Goal: Information Seeking & Learning: Check status

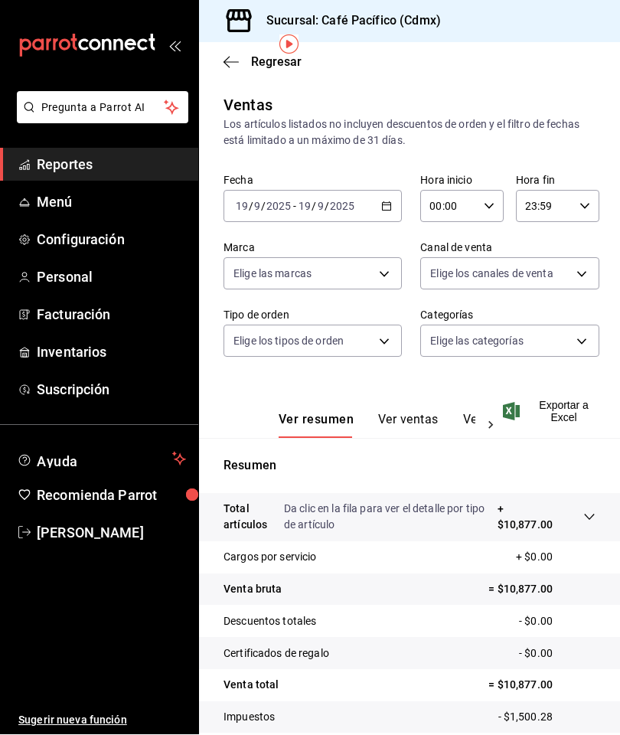
scroll to position [61, 0]
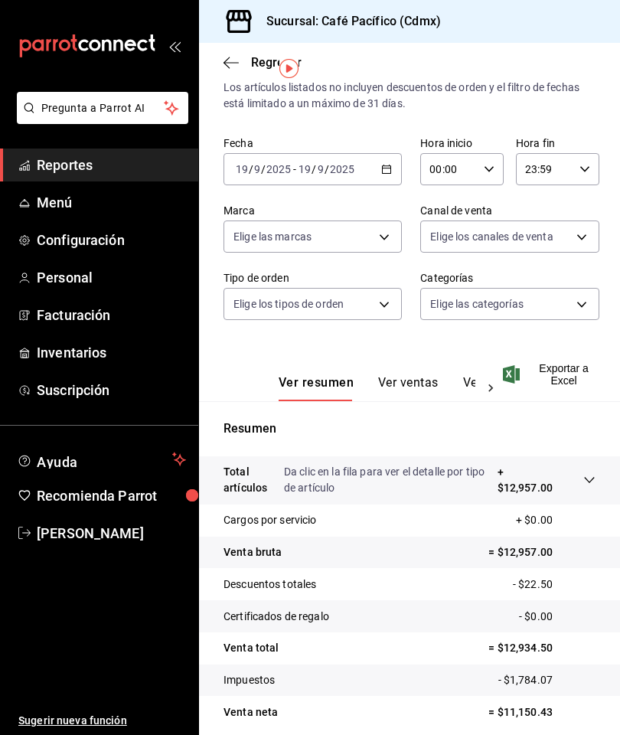
scroll to position [37, 0]
click at [126, 161] on span "Reportes" at bounding box center [111, 165] width 149 height 21
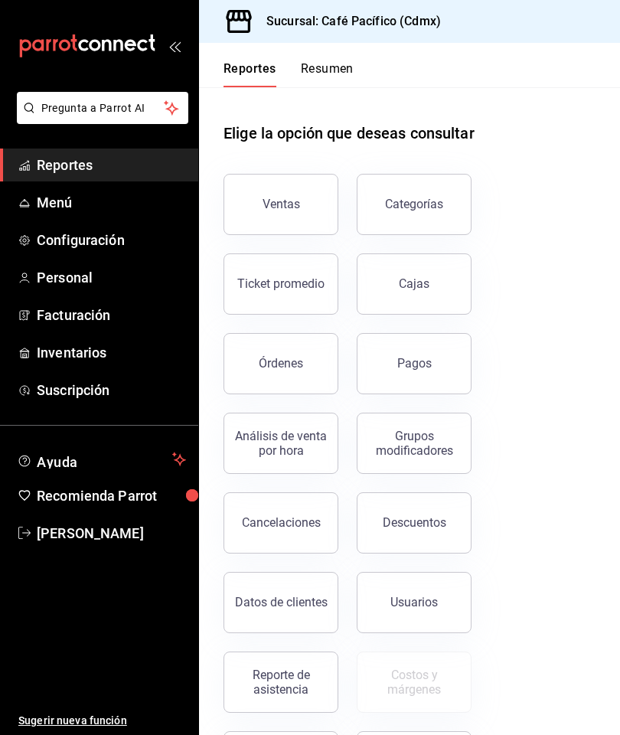
click at [448, 353] on button "Pagos" at bounding box center [414, 363] width 115 height 61
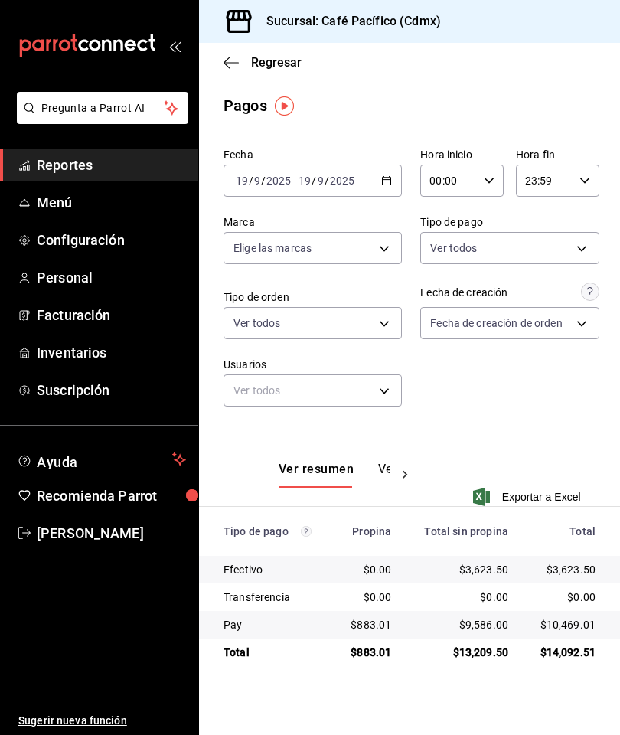
click at [138, 149] on link "Reportes" at bounding box center [99, 165] width 198 height 33
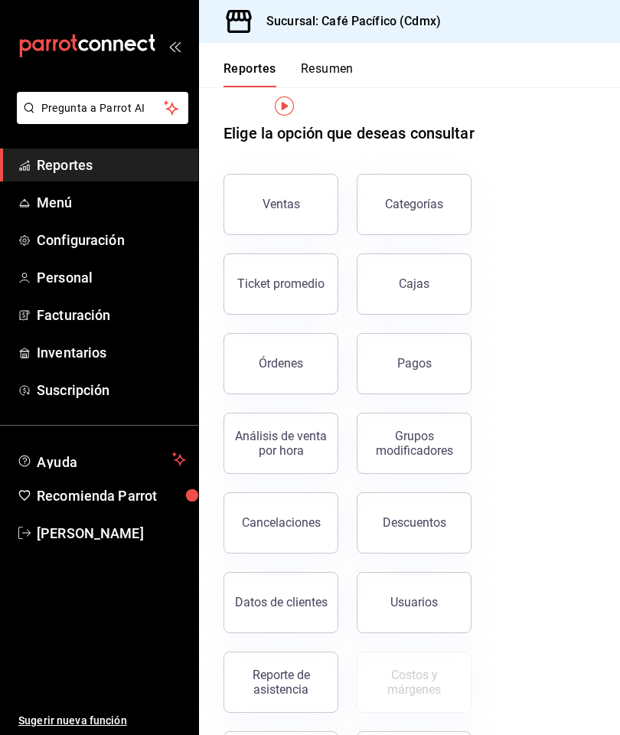
click at [122, 169] on span "Reportes" at bounding box center [111, 165] width 149 height 21
click at [430, 370] on div "Pagos" at bounding box center [415, 363] width 34 height 15
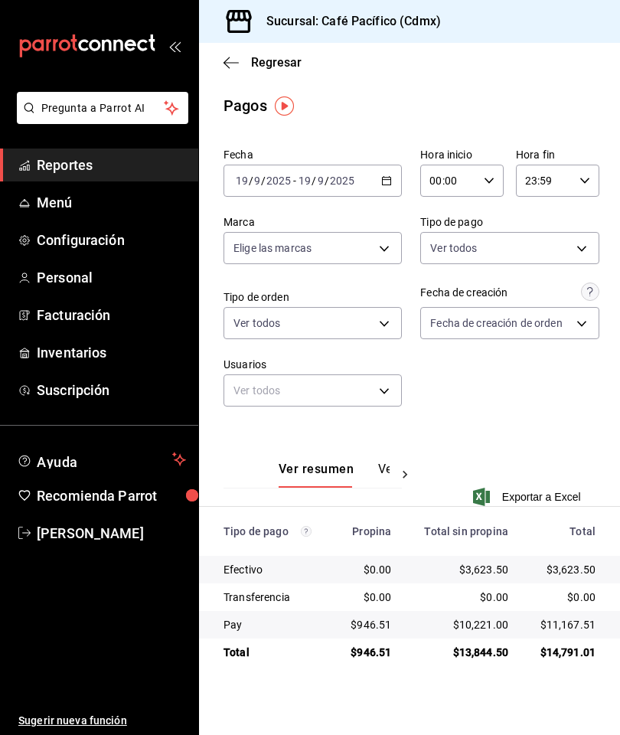
click at [149, 156] on span "Reportes" at bounding box center [111, 165] width 149 height 21
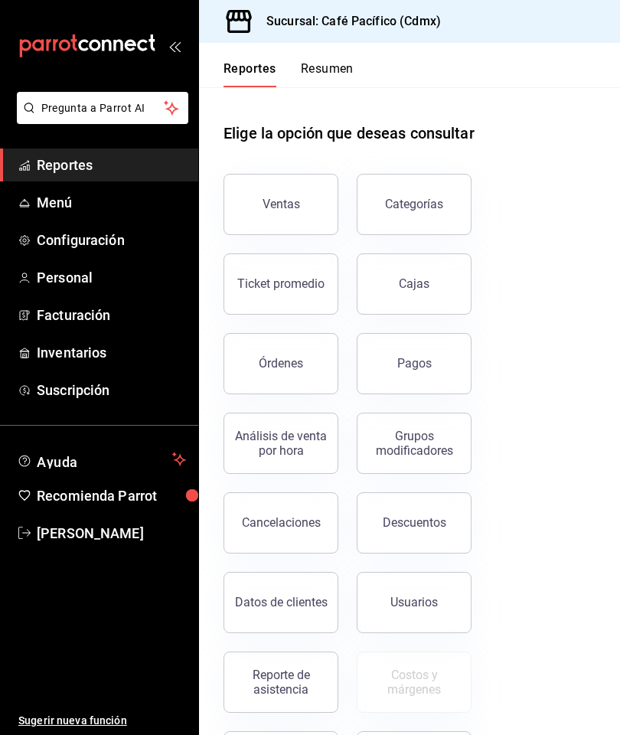
click at [295, 680] on div "Reporte de asistencia" at bounding box center [281, 682] width 95 height 29
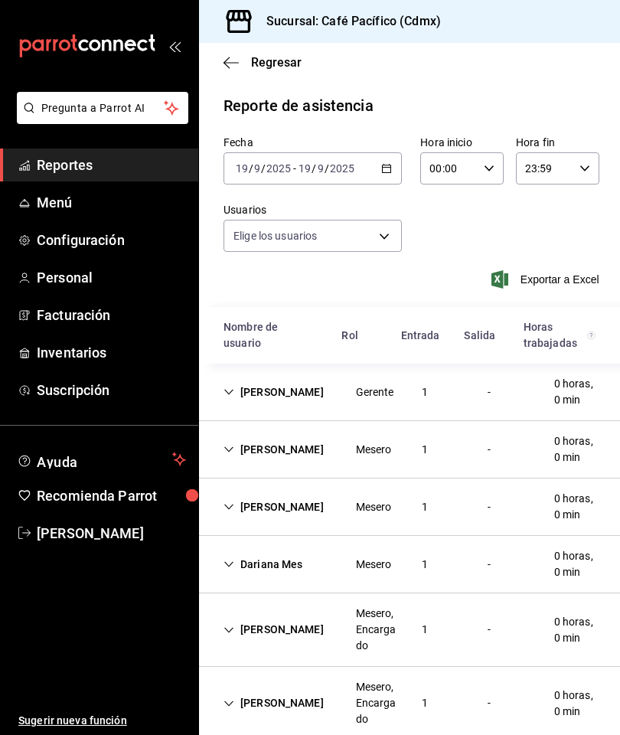
type input "6ceed72a-2b99-4d81-bbcf-732949b6af15,33666765-43e0-483b-8a80-16ce1f2b50a6,43687…"
click at [242, 449] on div "Jared Mes" at bounding box center [273, 450] width 125 height 28
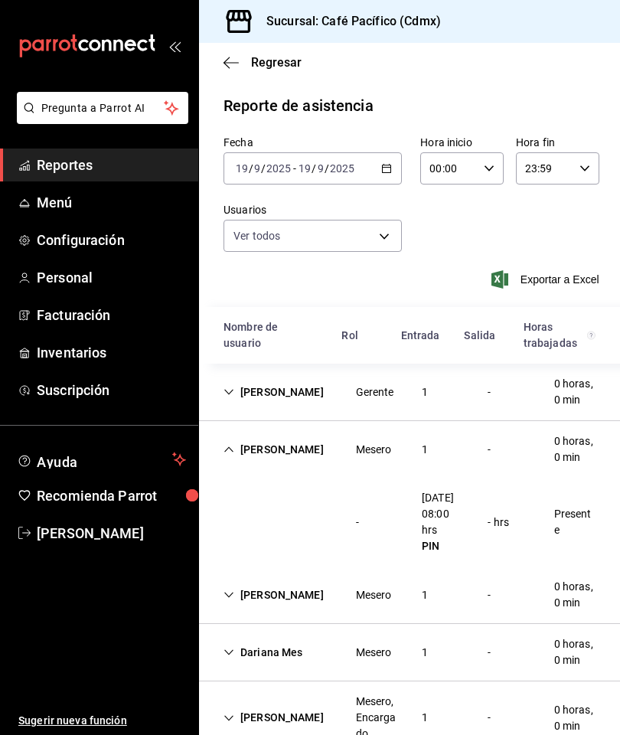
click at [312, 447] on div "Jared Mes Mesero 1 - 0 horas, 0 min" at bounding box center [409, 449] width 421 height 57
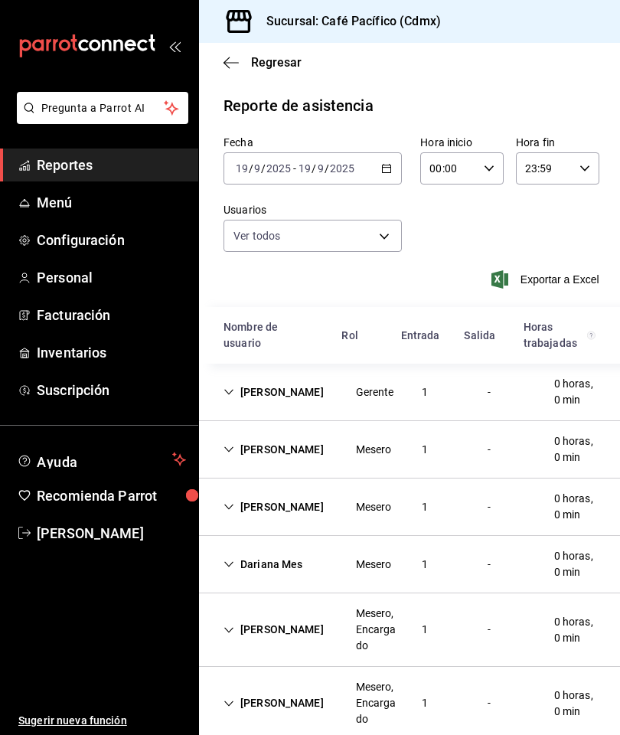
click at [310, 505] on div "Diana Mes Mesero 1 - 0 horas, 0 min" at bounding box center [409, 507] width 421 height 57
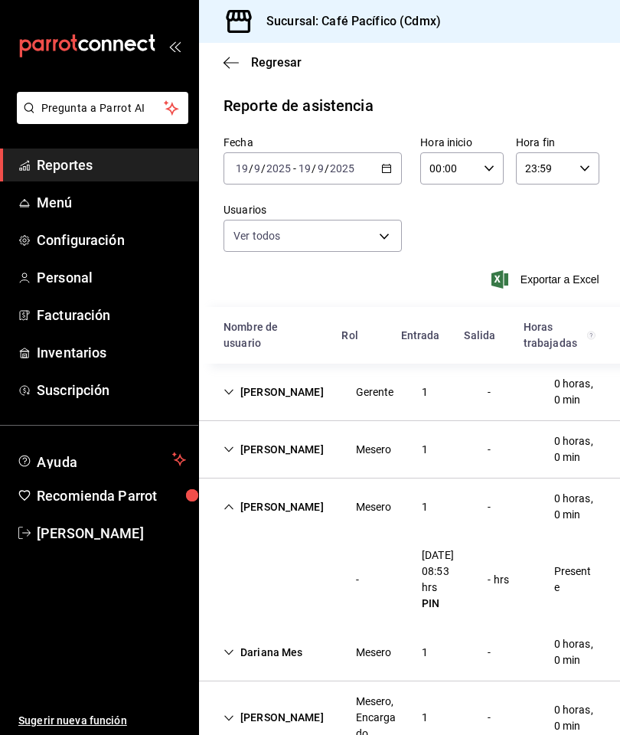
click at [321, 503] on div "Diana Mes Mesero 1 - 0 horas, 0 min" at bounding box center [409, 507] width 421 height 57
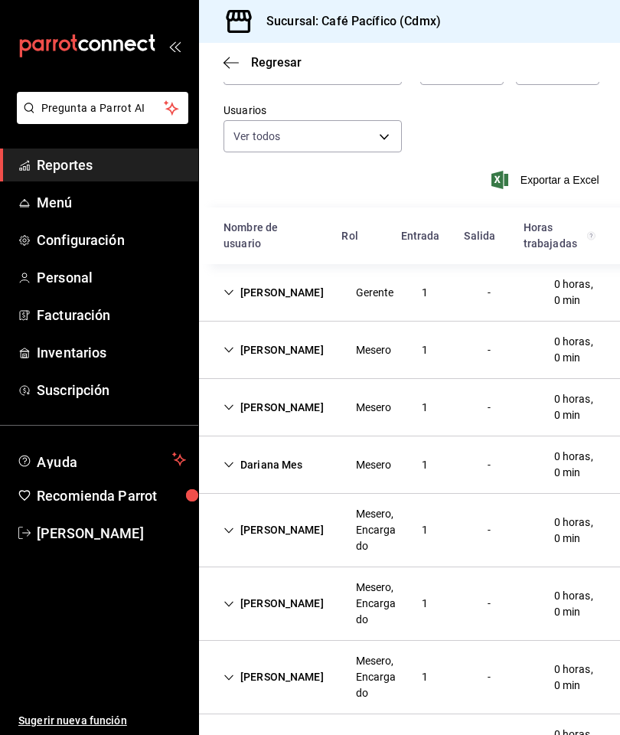
click at [356, 467] on div "Mesero" at bounding box center [374, 465] width 36 height 16
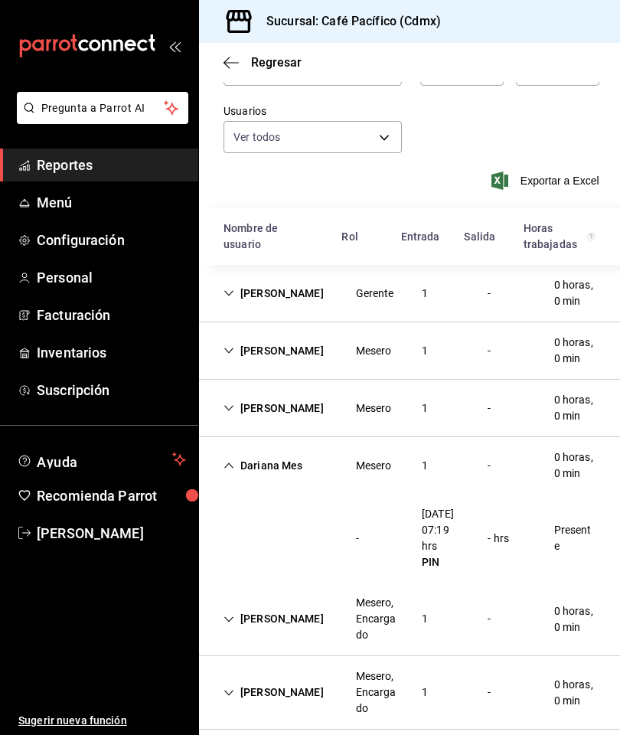
click at [345, 473] on div "Mesero" at bounding box center [374, 466] width 61 height 28
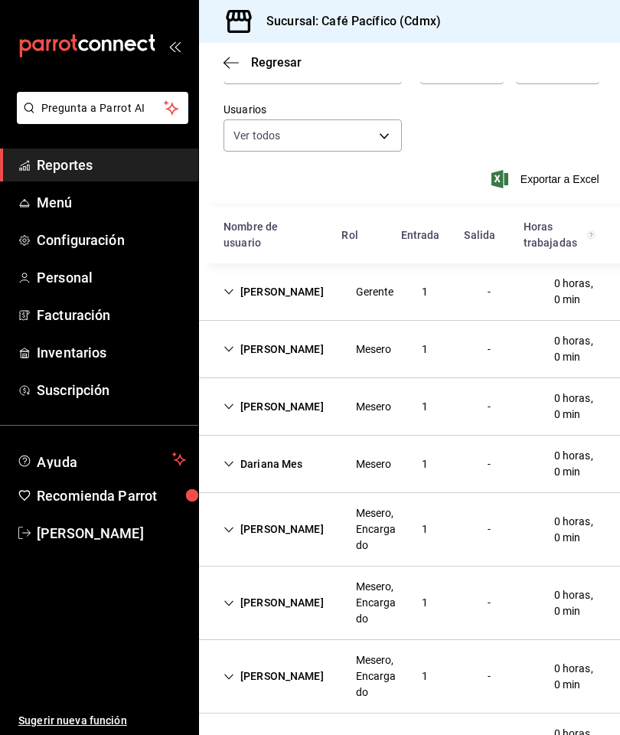
scroll to position [100, 0]
click at [309, 600] on div "Benjamin Coc" at bounding box center [273, 604] width 125 height 28
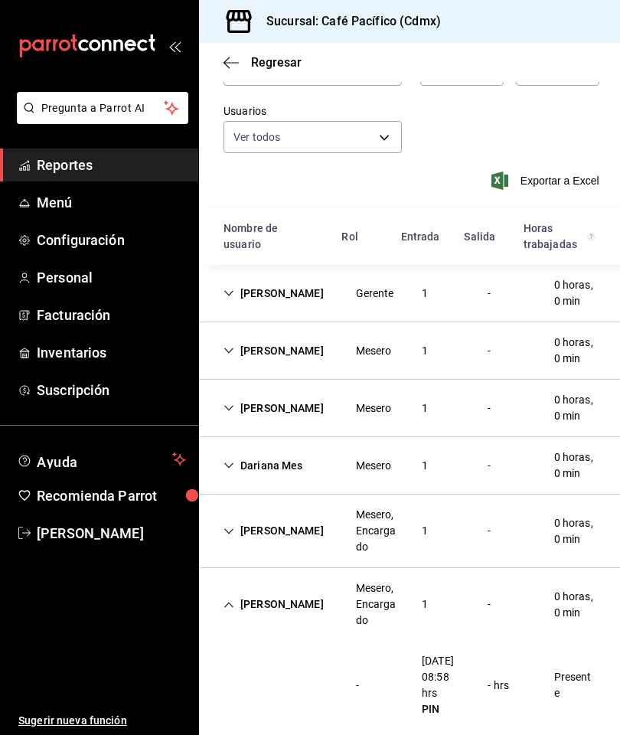
click at [311, 608] on div "Benjamin Coc" at bounding box center [273, 605] width 125 height 28
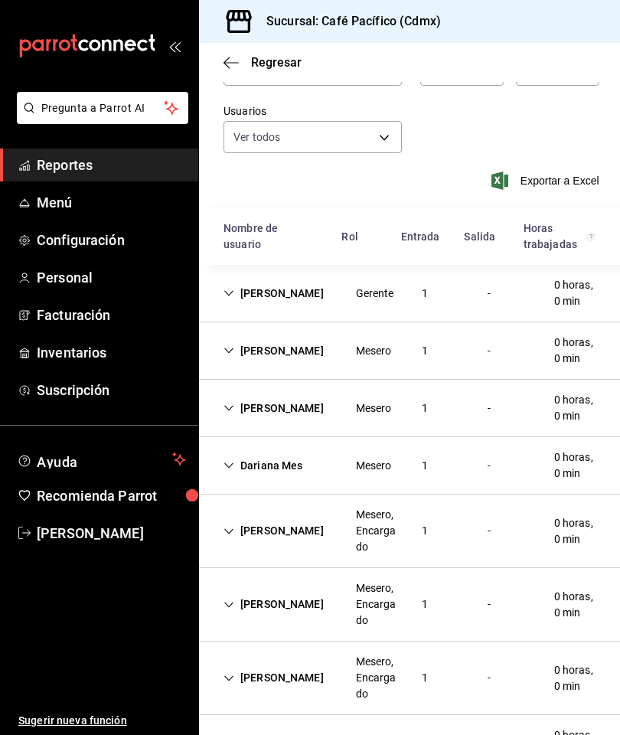
click at [290, 680] on div "Alejandro Coc" at bounding box center [273, 678] width 125 height 28
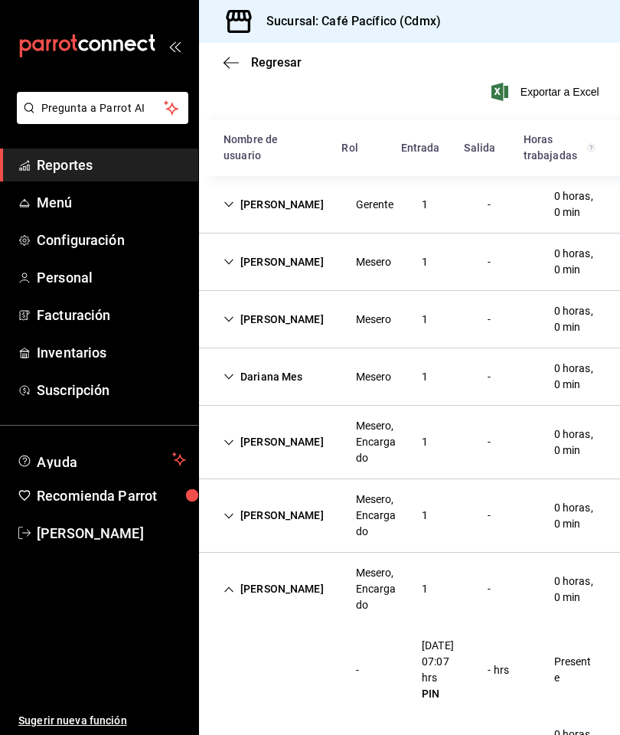
click at [325, 591] on div "Alejandro Coc Mesero, Encargado 1 - 0 horas, 0 min" at bounding box center [409, 589] width 421 height 73
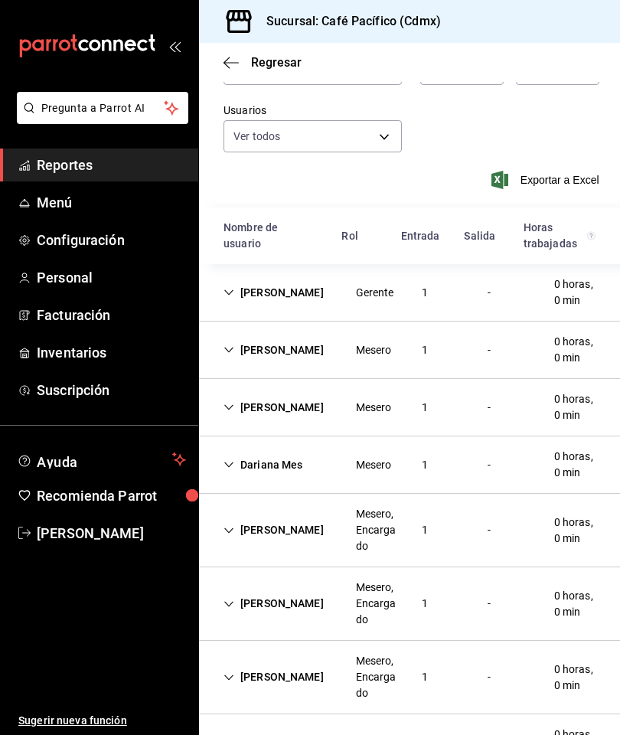
scroll to position [61, 0]
click at [283, 729] on div "Daniel Coc" at bounding box center [273, 743] width 125 height 28
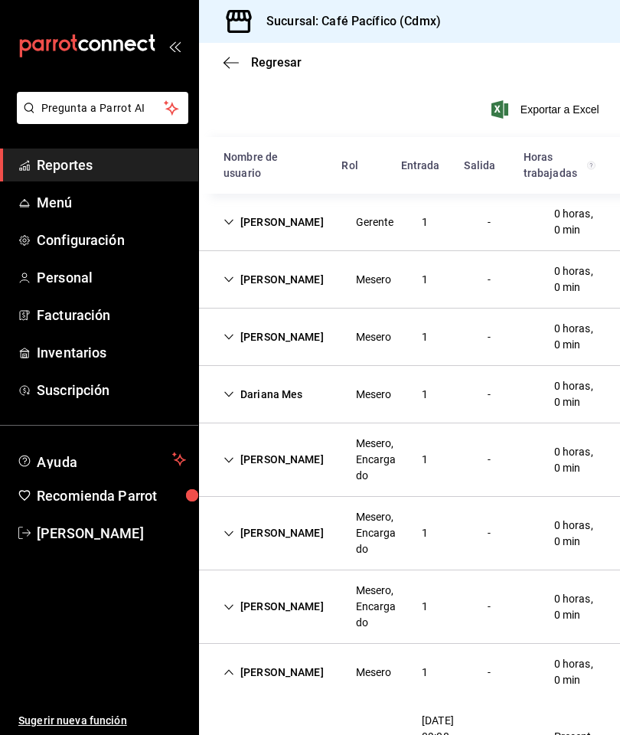
scroll to position [178, 0]
